Goal: Communication & Community: Participate in discussion

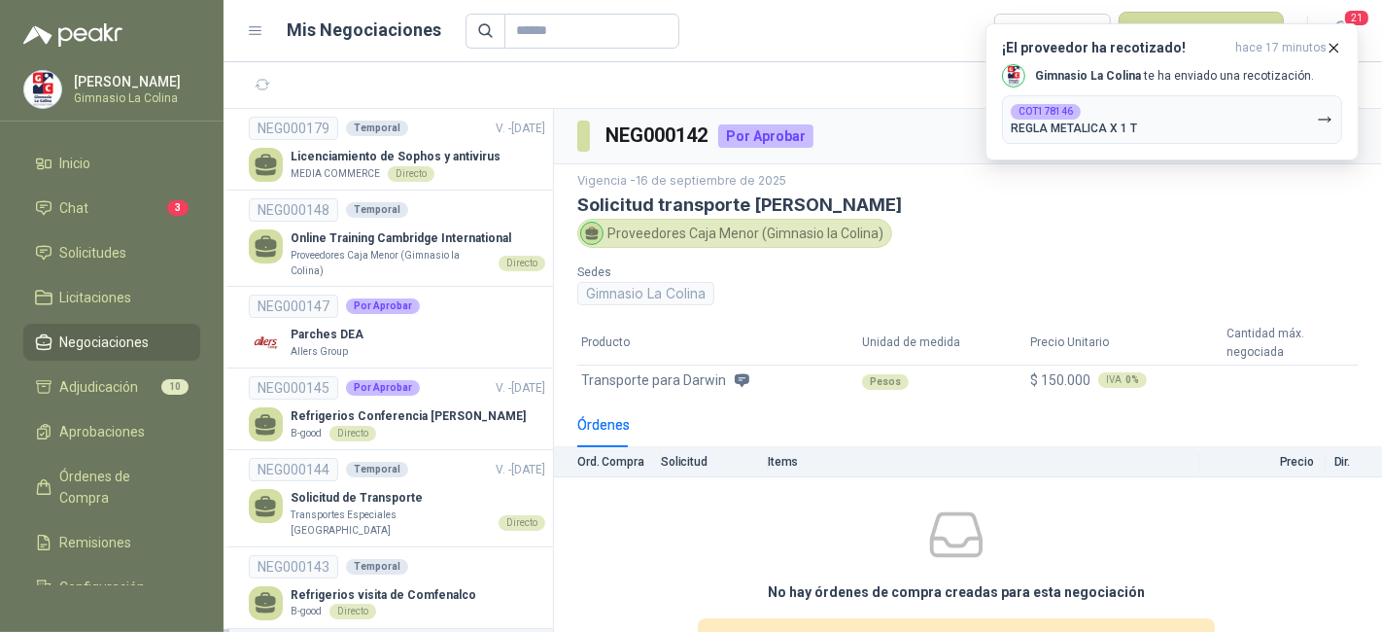
scroll to position [58, 0]
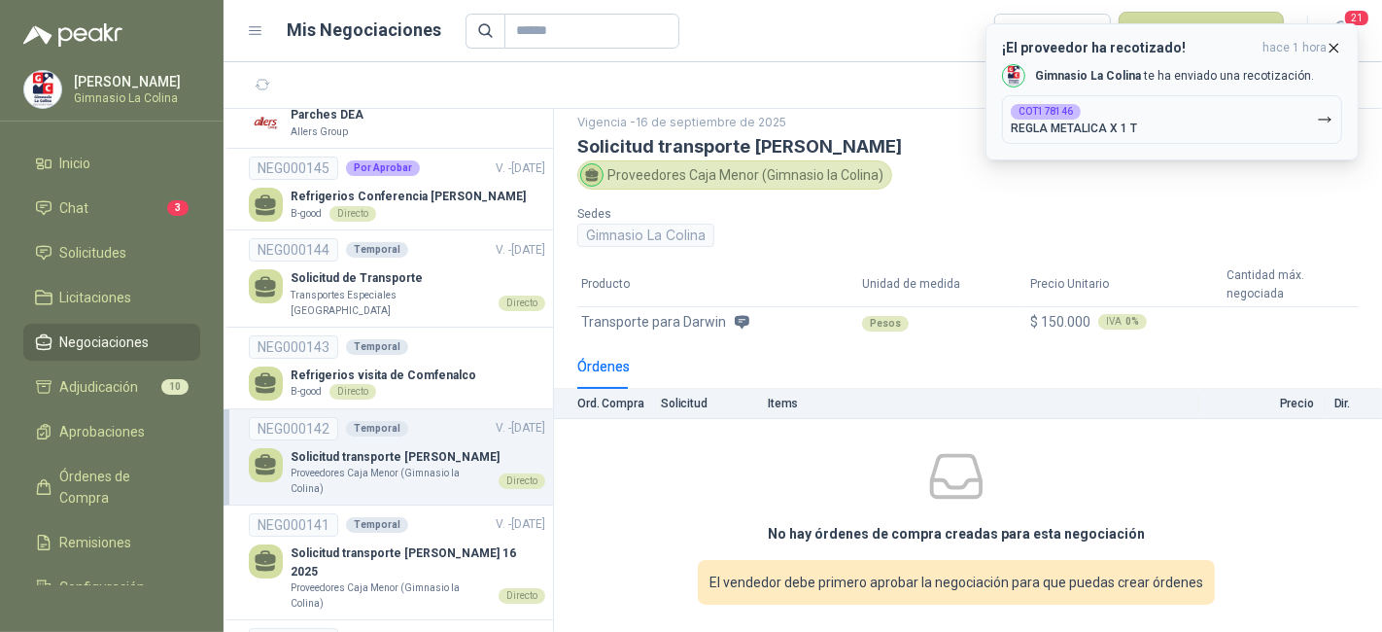
click at [1331, 56] on div "¡El proveedor ha recotizado! hace 1 hora Gimnasio La [PERSON_NAME] ha enviado u…" at bounding box center [1172, 92] width 340 height 104
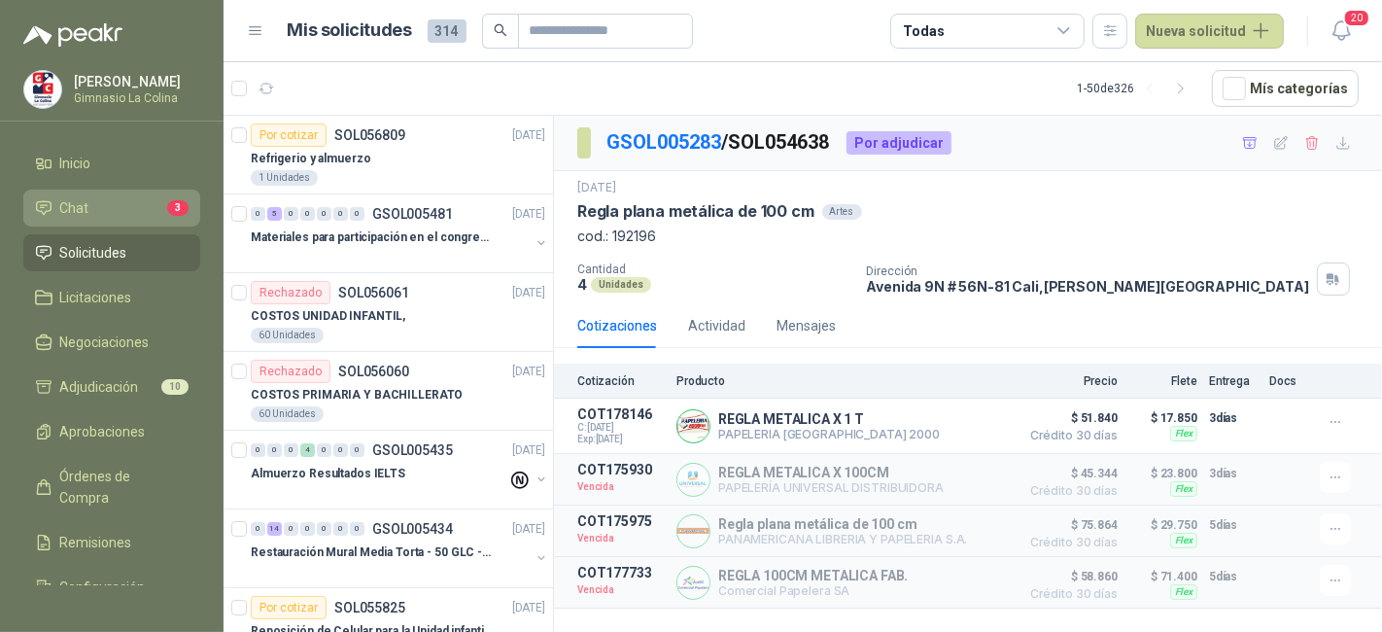
click at [138, 221] on link "Chat 3" at bounding box center [111, 208] width 177 height 37
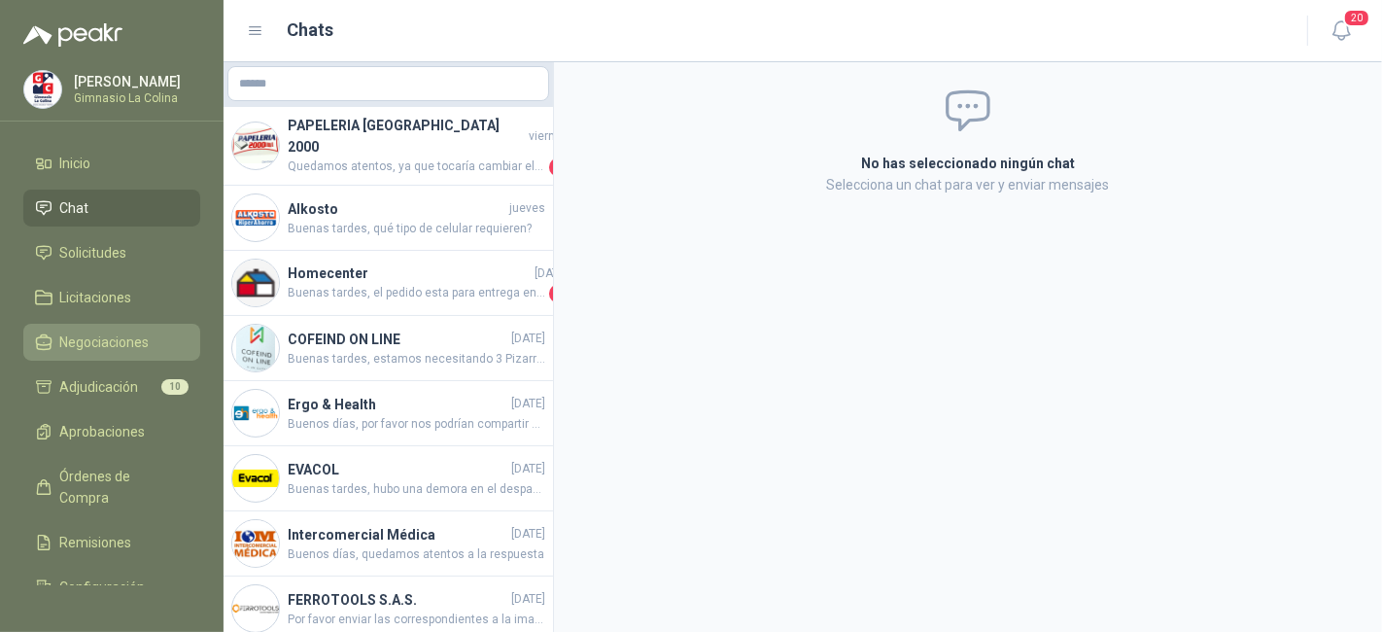
click at [134, 345] on span "Negociaciones" at bounding box center [104, 341] width 89 height 21
